Goal: Navigation & Orientation: Find specific page/section

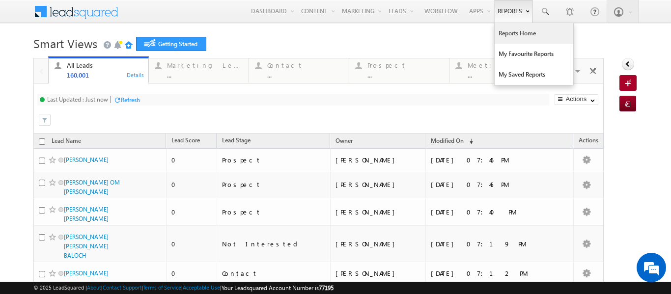
click at [513, 35] on link "Reports Home" at bounding box center [534, 33] width 79 height 21
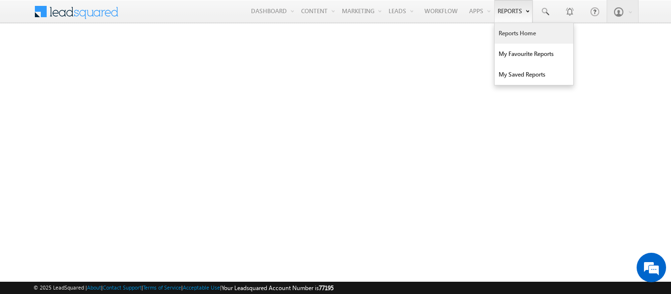
click at [517, 34] on link "Reports Home" at bounding box center [534, 33] width 79 height 21
